Goal: Check status: Check status

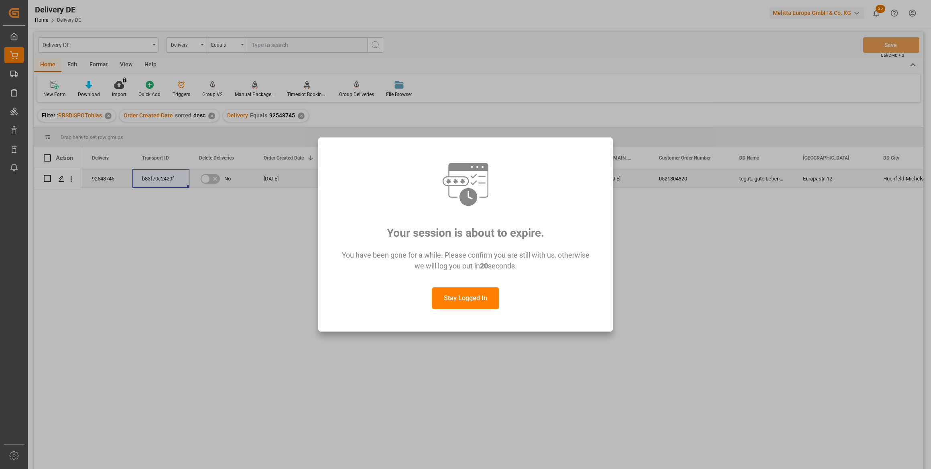
click at [470, 298] on button "Stay Logged In" at bounding box center [465, 298] width 67 height 22
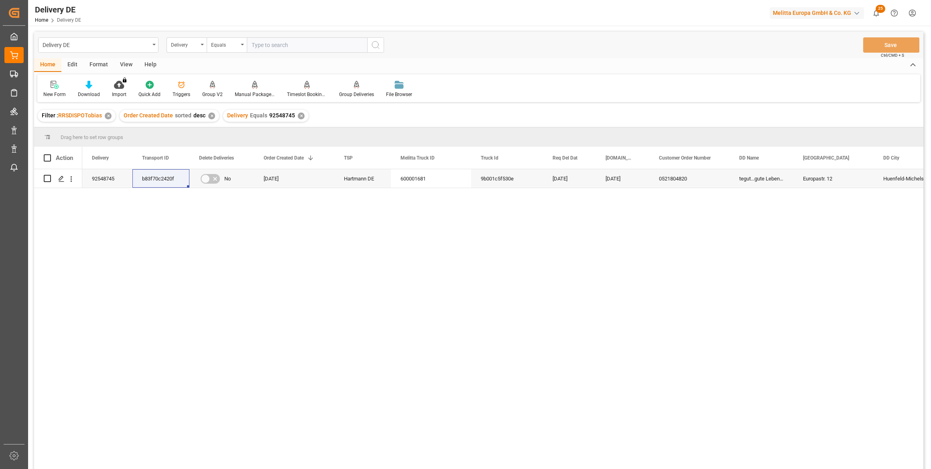
click at [280, 42] on input "text" at bounding box center [307, 44] width 120 height 15
paste input "92520965"
type input "92520965"
click at [375, 44] on icon "search button" at bounding box center [376, 45] width 10 height 10
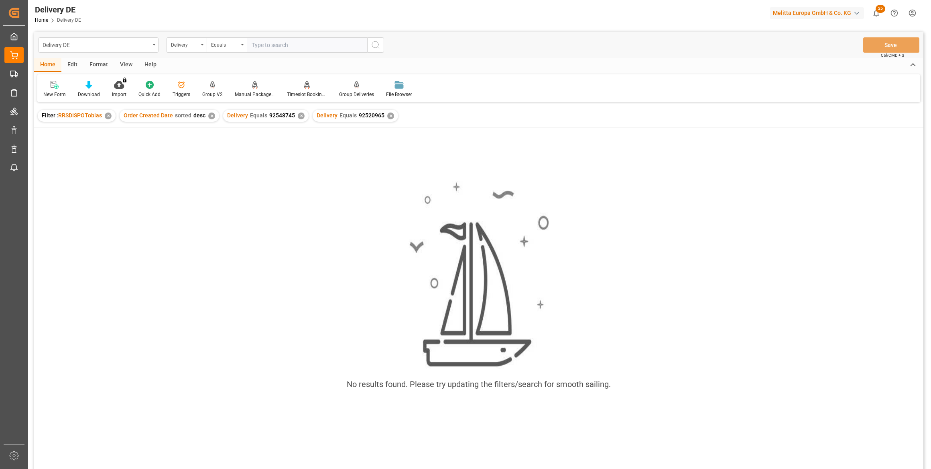
click at [299, 116] on div "✕" at bounding box center [301, 115] width 7 height 7
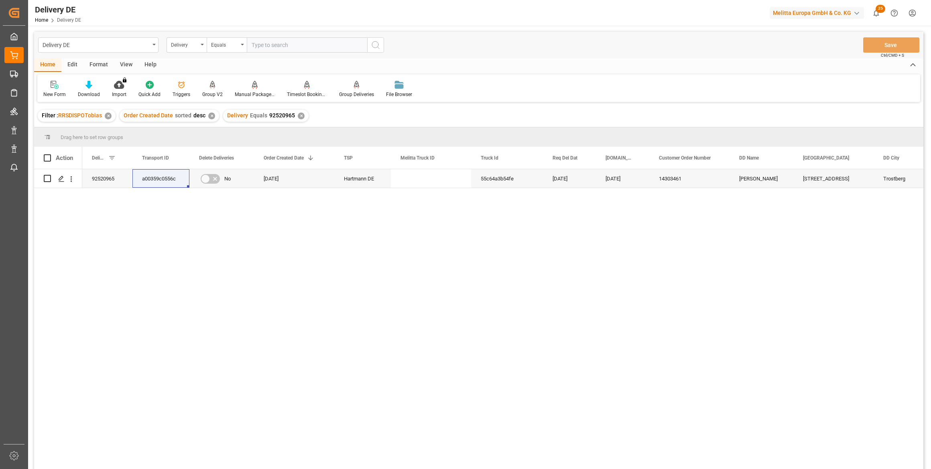
click at [298, 43] on input "text" at bounding box center [307, 44] width 120 height 15
paste input "92534633"
type input "92534633"
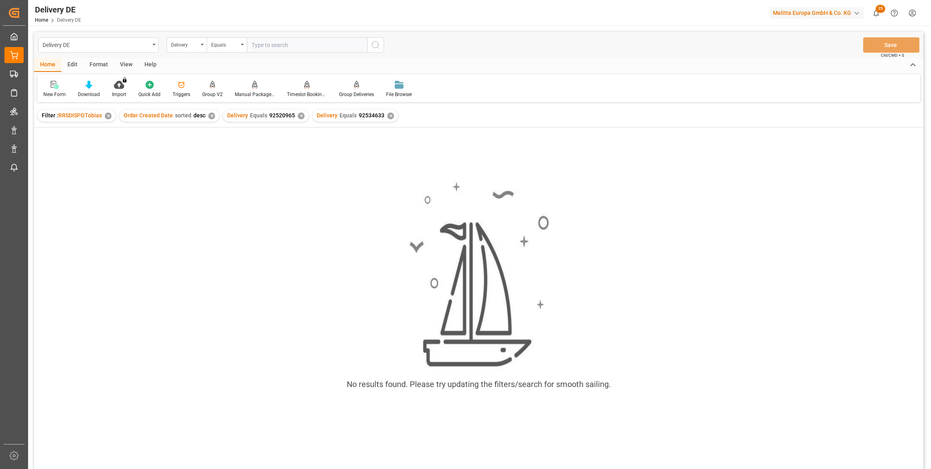
click at [300, 116] on div "✕" at bounding box center [301, 115] width 7 height 7
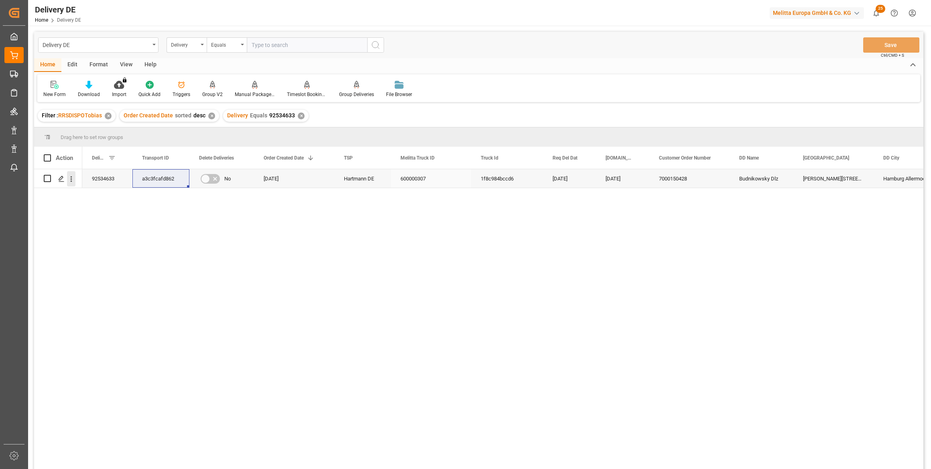
click at [72, 180] on icon "open menu" at bounding box center [71, 179] width 8 height 8
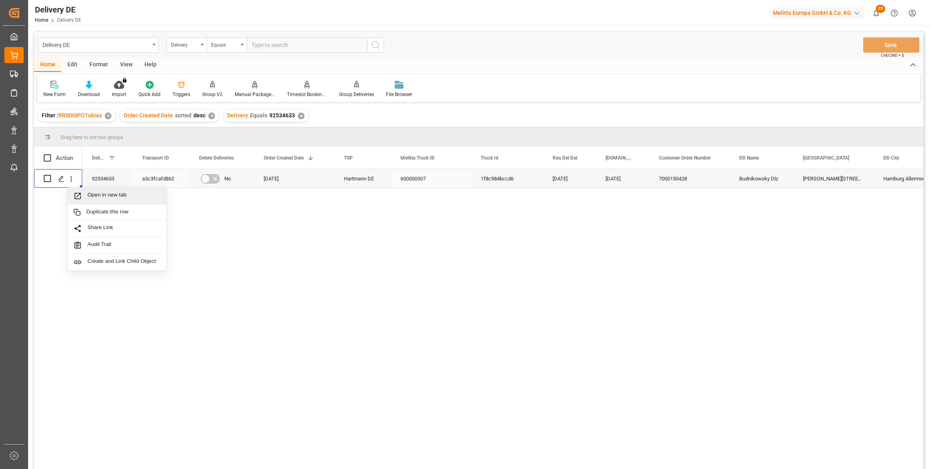
click at [110, 188] on div "Open in new tab" at bounding box center [116, 195] width 99 height 17
click at [298, 113] on div "✕" at bounding box center [301, 115] width 7 height 7
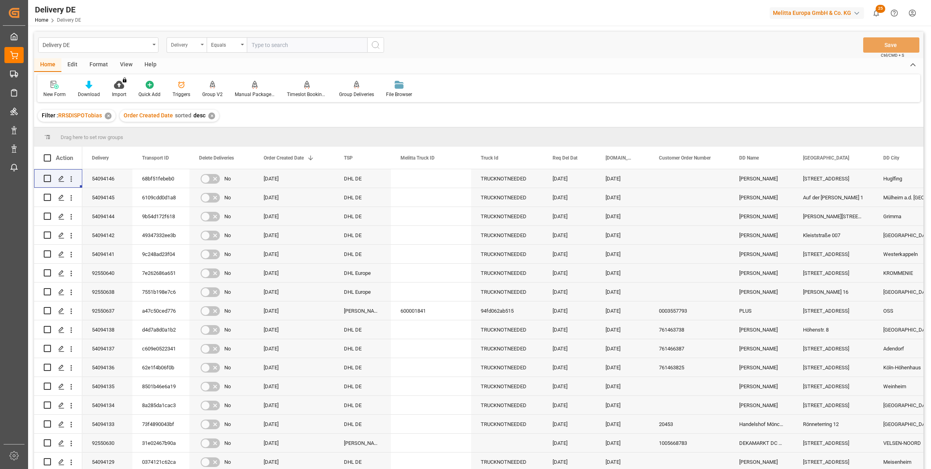
click at [196, 48] on div "Delivery" at bounding box center [184, 43] width 27 height 9
type input "tsp"
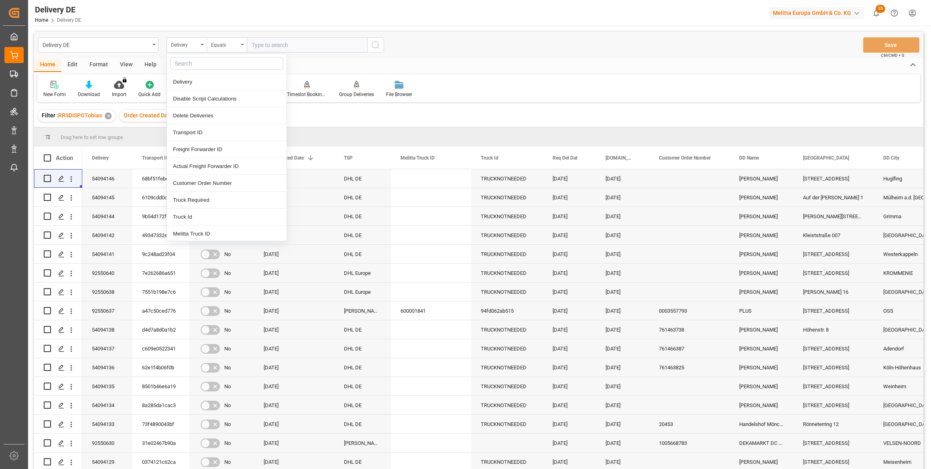
click at [190, 67] on input "text" at bounding box center [226, 63] width 113 height 13
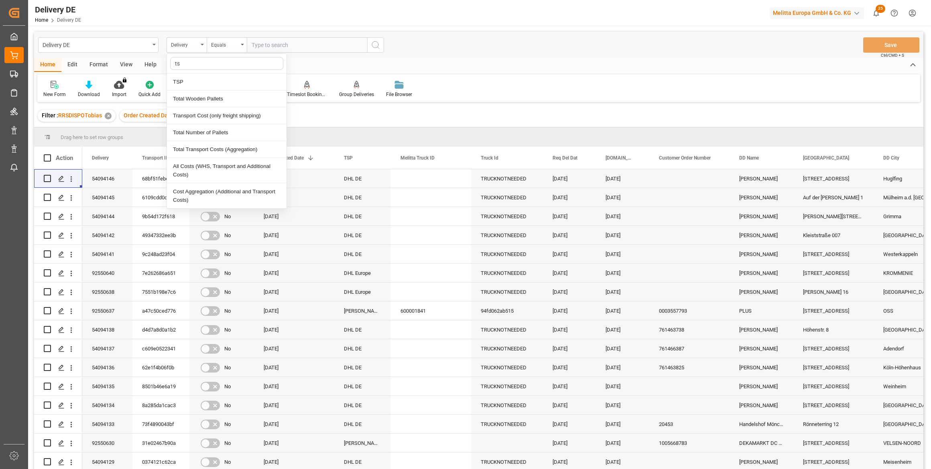
type input "tsp"
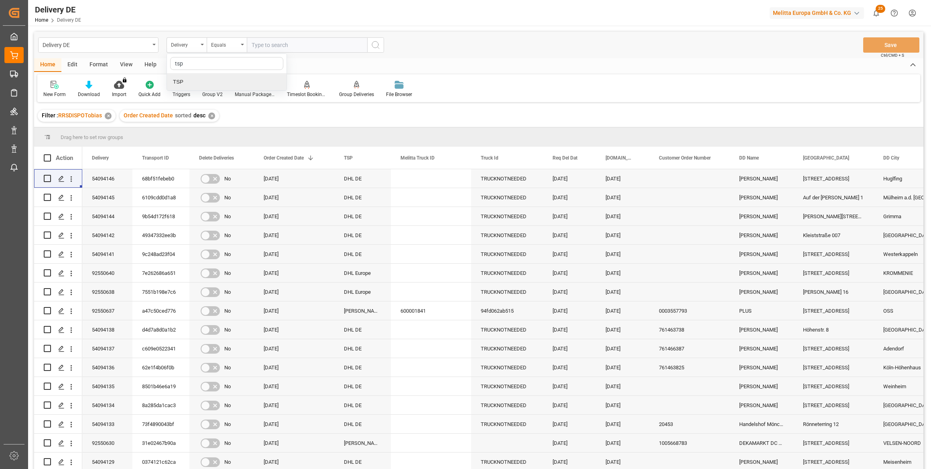
click at [200, 84] on div "TSP" at bounding box center [227, 81] width 120 height 17
click at [314, 45] on input "text" at bounding box center [307, 44] width 120 height 15
type input "hölkemeier"
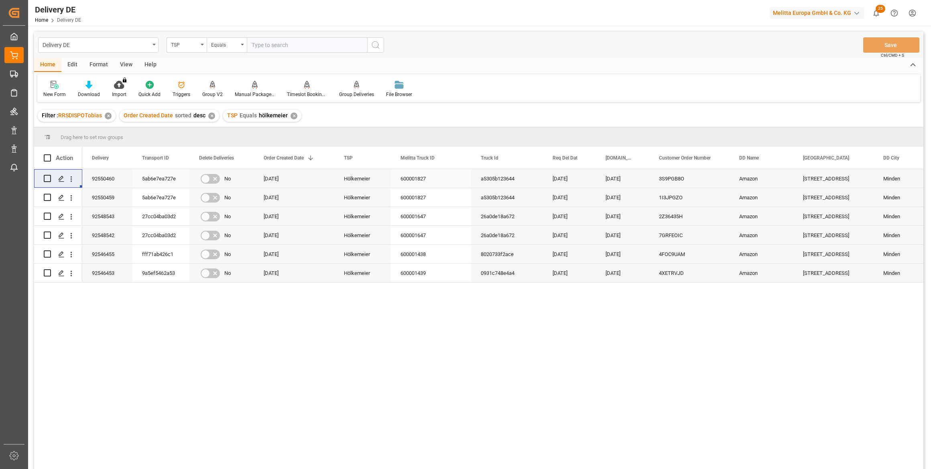
click at [104, 180] on div "92550460" at bounding box center [107, 178] width 50 height 18
click at [109, 199] on div "92550459" at bounding box center [107, 197] width 50 height 18
click at [149, 196] on div "5ab6e7ea727e" at bounding box center [160, 197] width 57 height 18
click at [157, 175] on div "5ab6e7ea727e" at bounding box center [160, 178] width 57 height 18
click at [101, 156] on span "Delivery" at bounding box center [100, 158] width 17 height 6
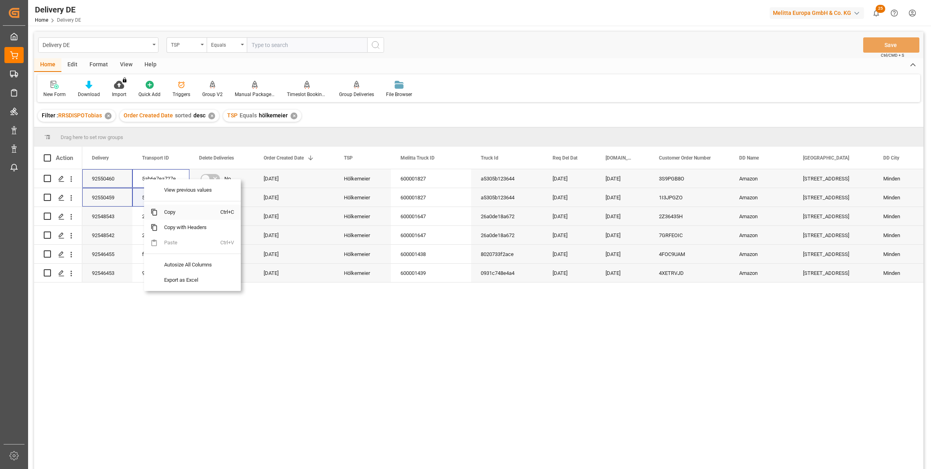
click at [169, 211] on span "Copy" at bounding box center [189, 211] width 63 height 15
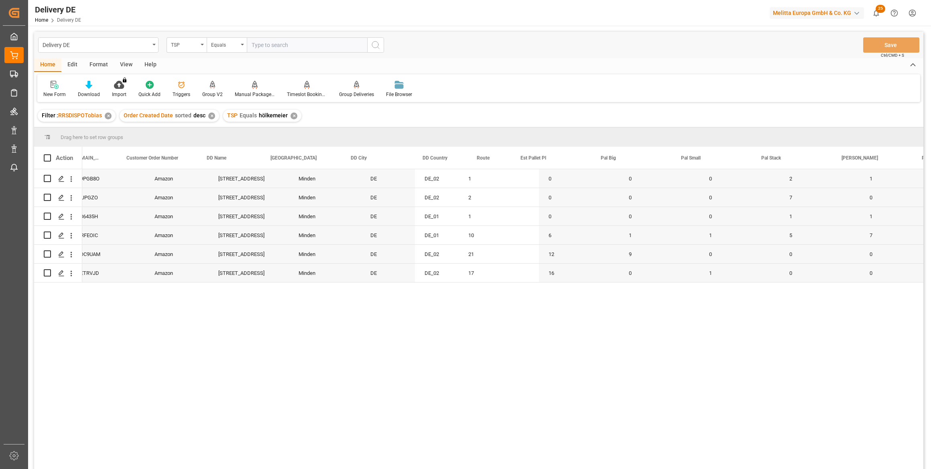
scroll to position [0, 657]
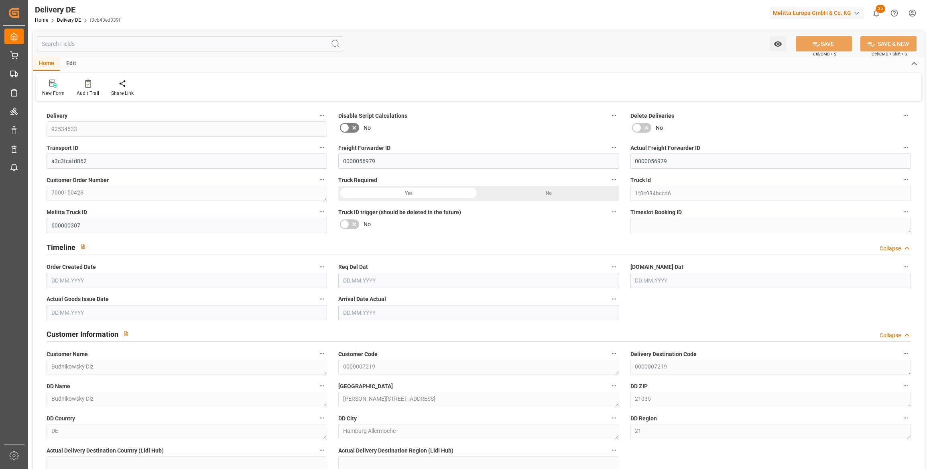
type input "12"
type input "6"
type input "5"
type input "982.915"
type input "1675.525"
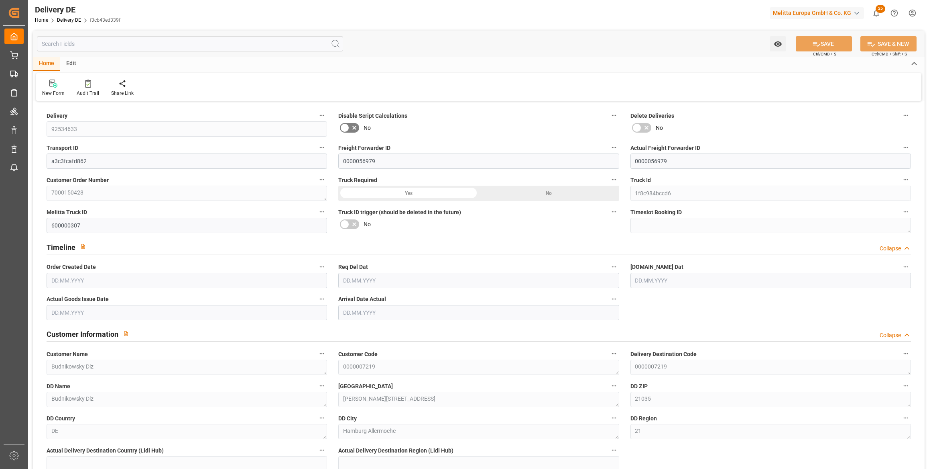
type input "9872.98"
type input "[DATE]"
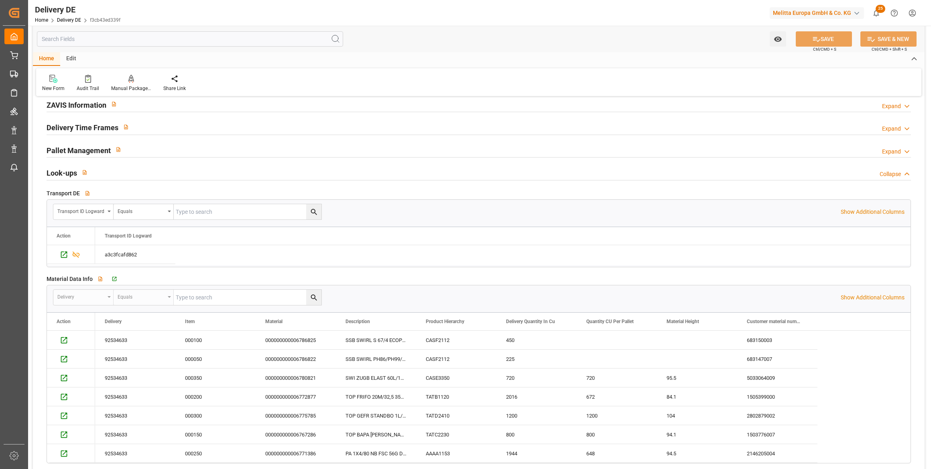
scroll to position [1168, 0]
click at [65, 251] on icon "Press SPACE to select this row." at bounding box center [64, 253] width 8 height 8
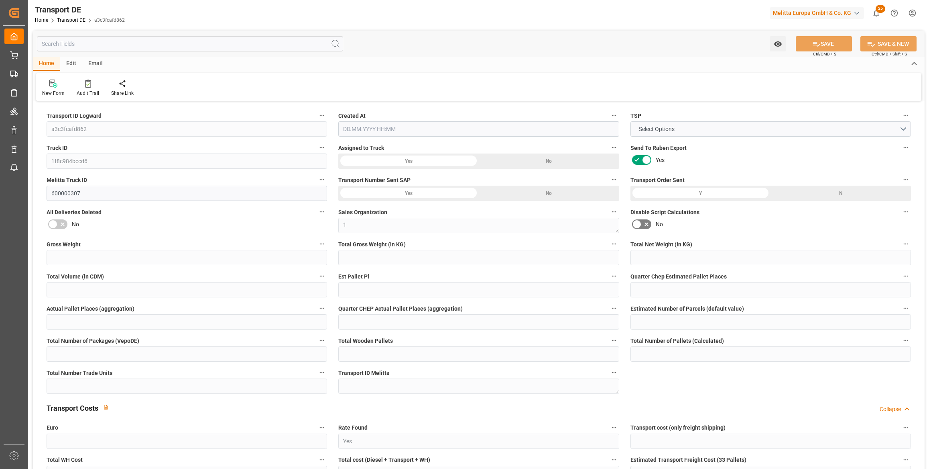
type input "1675.525"
type input "1377.017"
type input "982.915"
type input "9872.98"
type input "6"
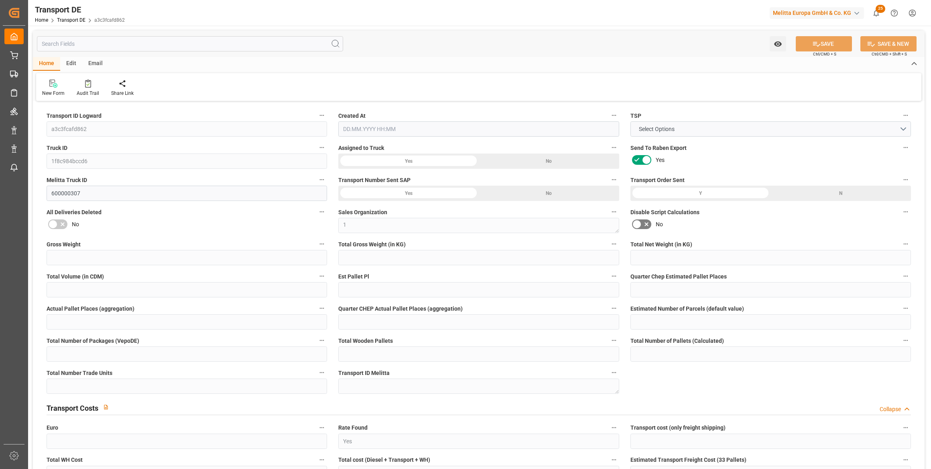
type input "0"
type input "5"
type input "0"
type input "1"
type input "12"
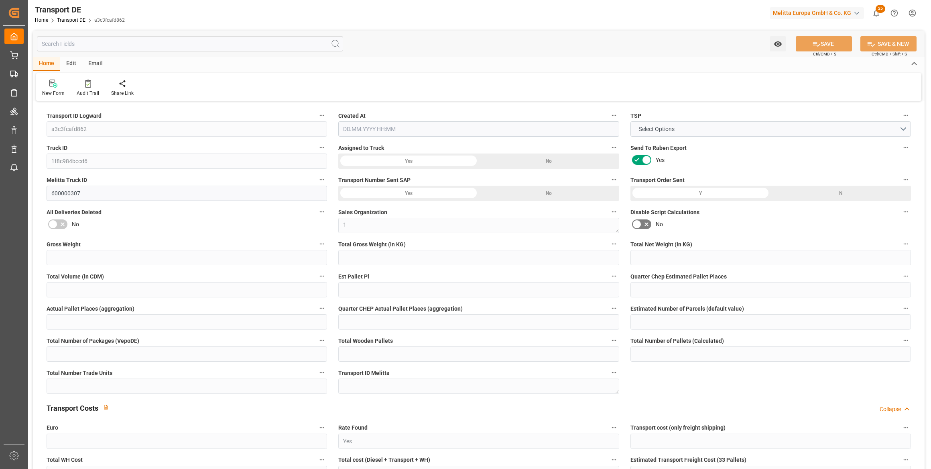
type input "12"
type input "9"
type input "225"
type input "0"
type input "247.76"
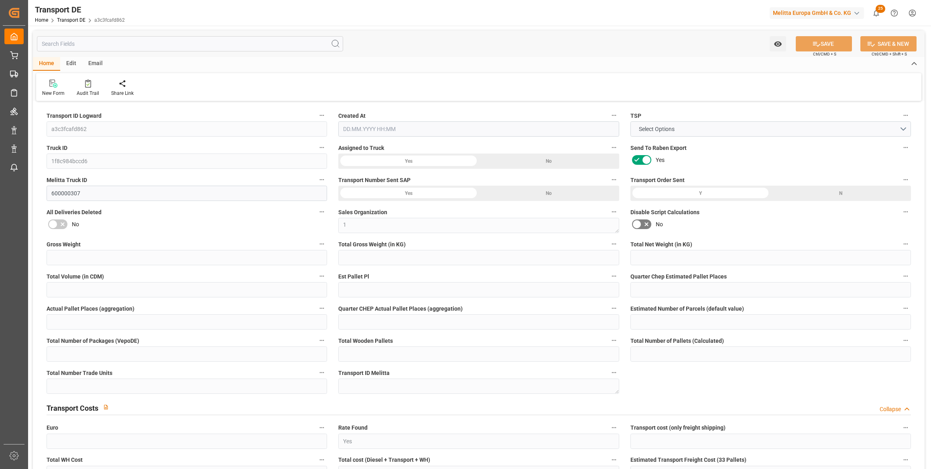
type input "49.155"
type input "247.76"
type input "245.4311"
type input "21"
type input "12"
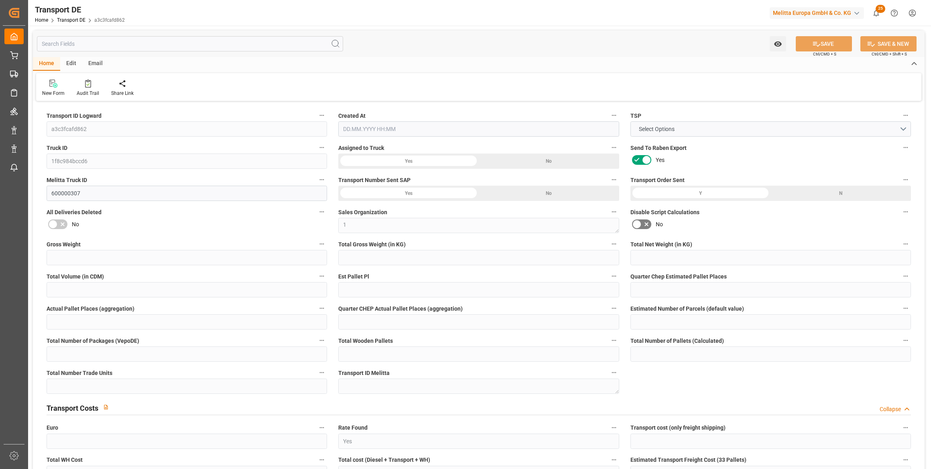
type input "0"
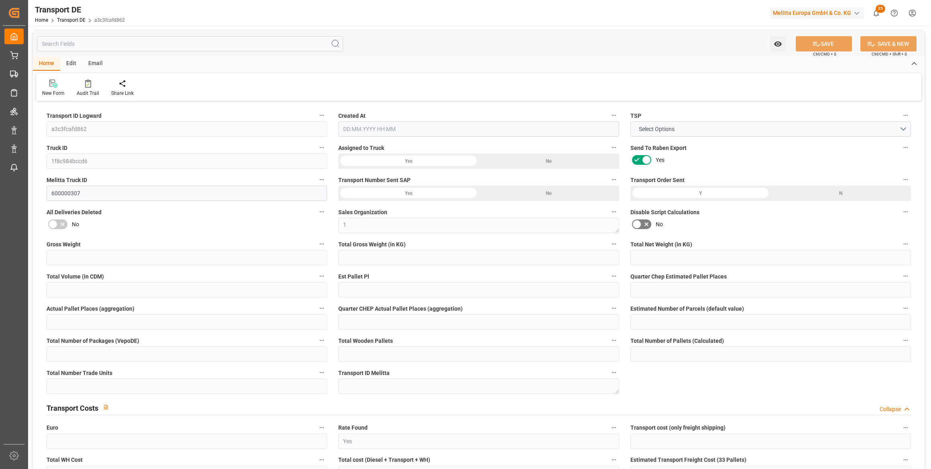
type input "0"
type input "-2.3289"
type input "0"
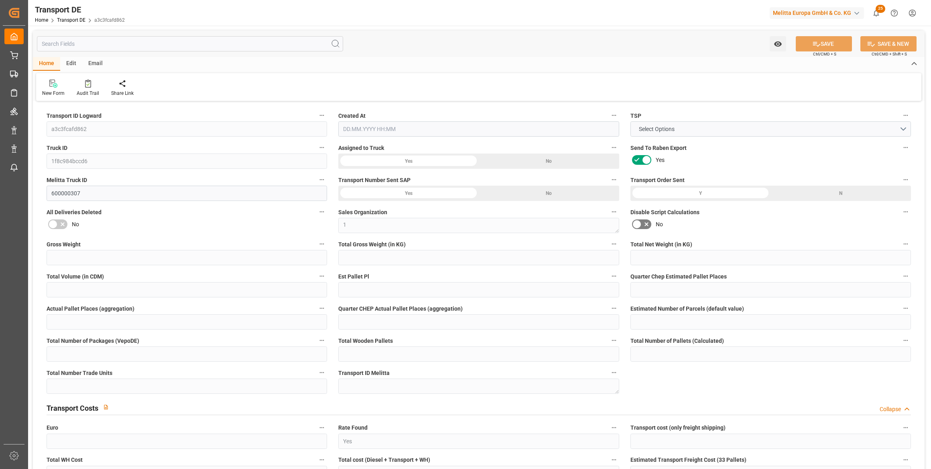
type input "0"
type input "1377.017"
type input "4710.8598"
type input "21"
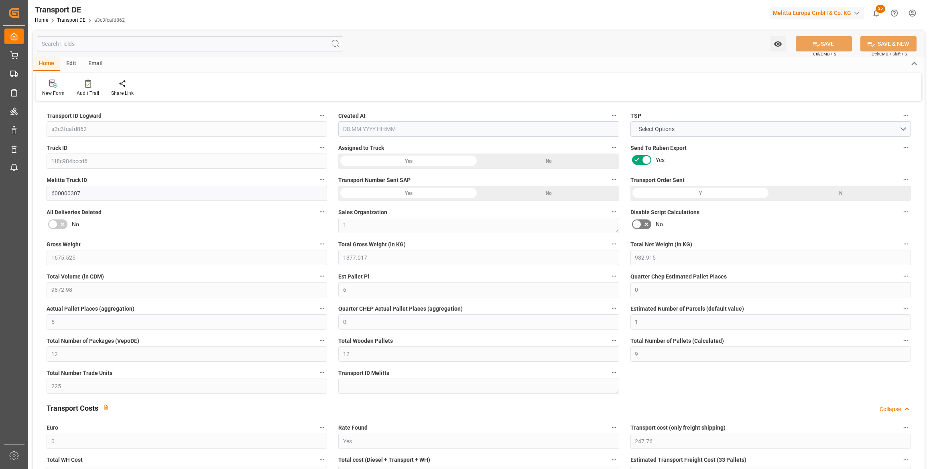
type input "35"
type input "0"
type input "1"
type input "11"
type input "0"
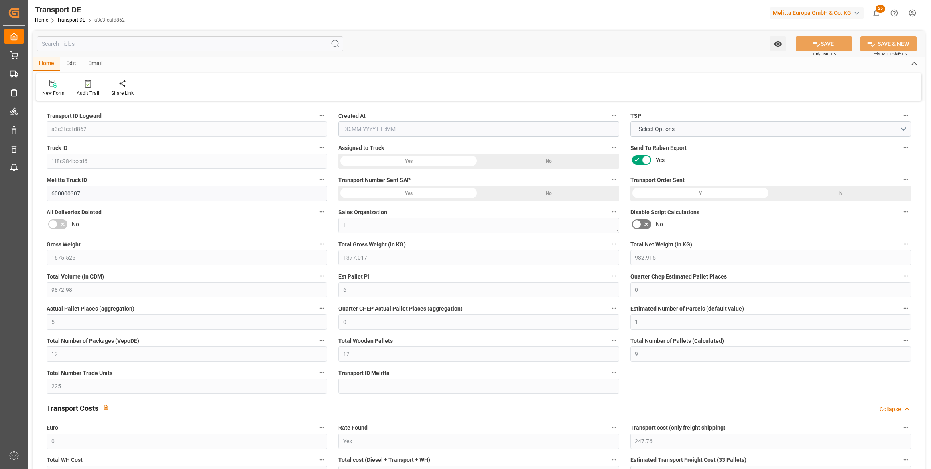
type input "0"
type input "1"
type input "0"
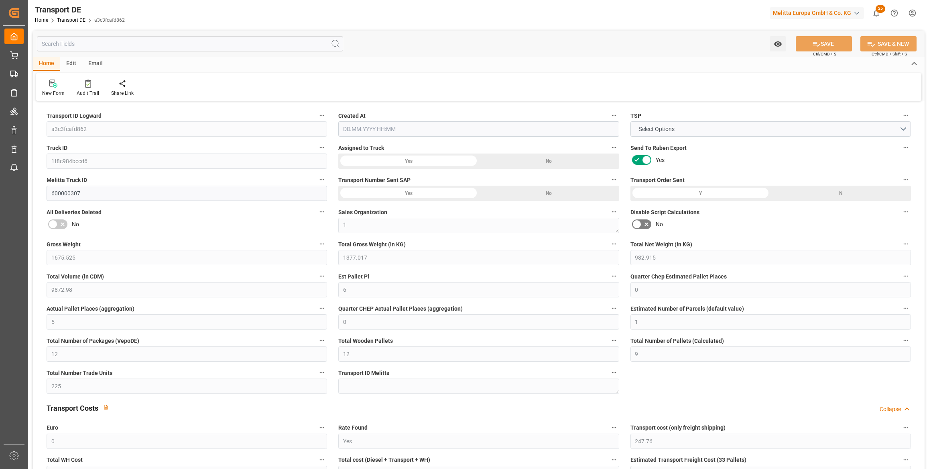
type input "697"
type input "294.5861"
type input "245.4311"
type input "27.06.2025 21:00"
type input "[DATE]"
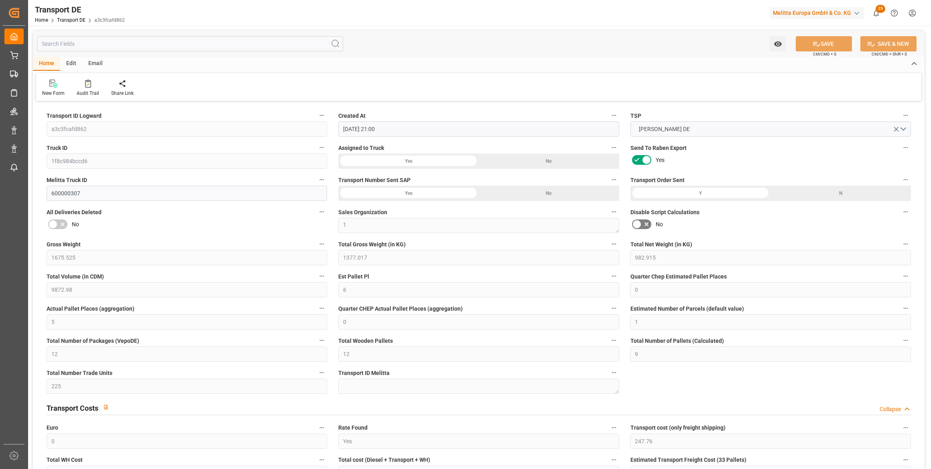
type input "[DATE]"
